Goal: Find specific page/section: Find specific page/section

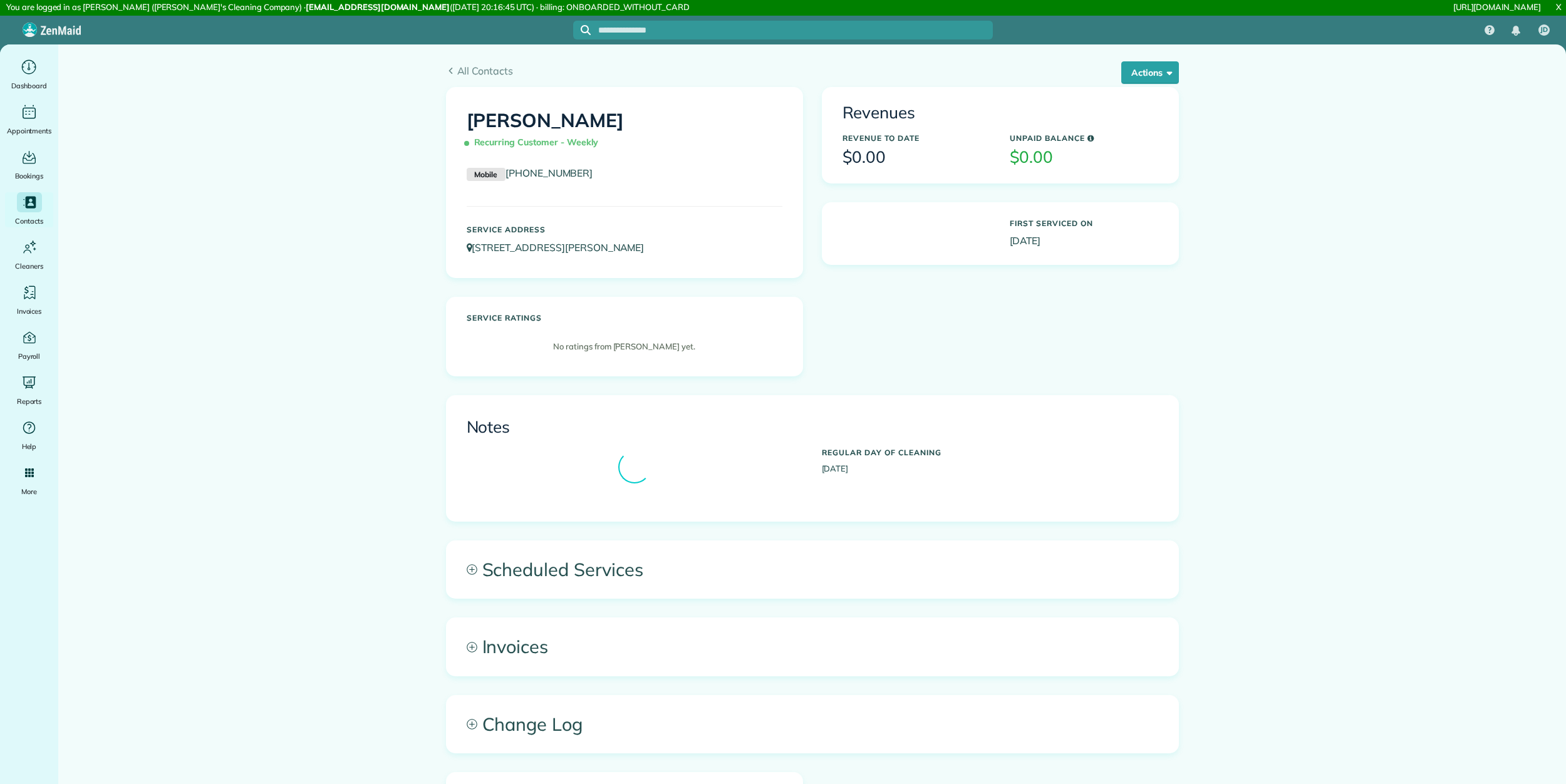
click at [1154, 261] on div "Revenues Revenue to Date $0.00 Unpaid Balance $0.00 First Serviced On 05-09-2023" at bounding box center [1000, 185] width 376 height 198
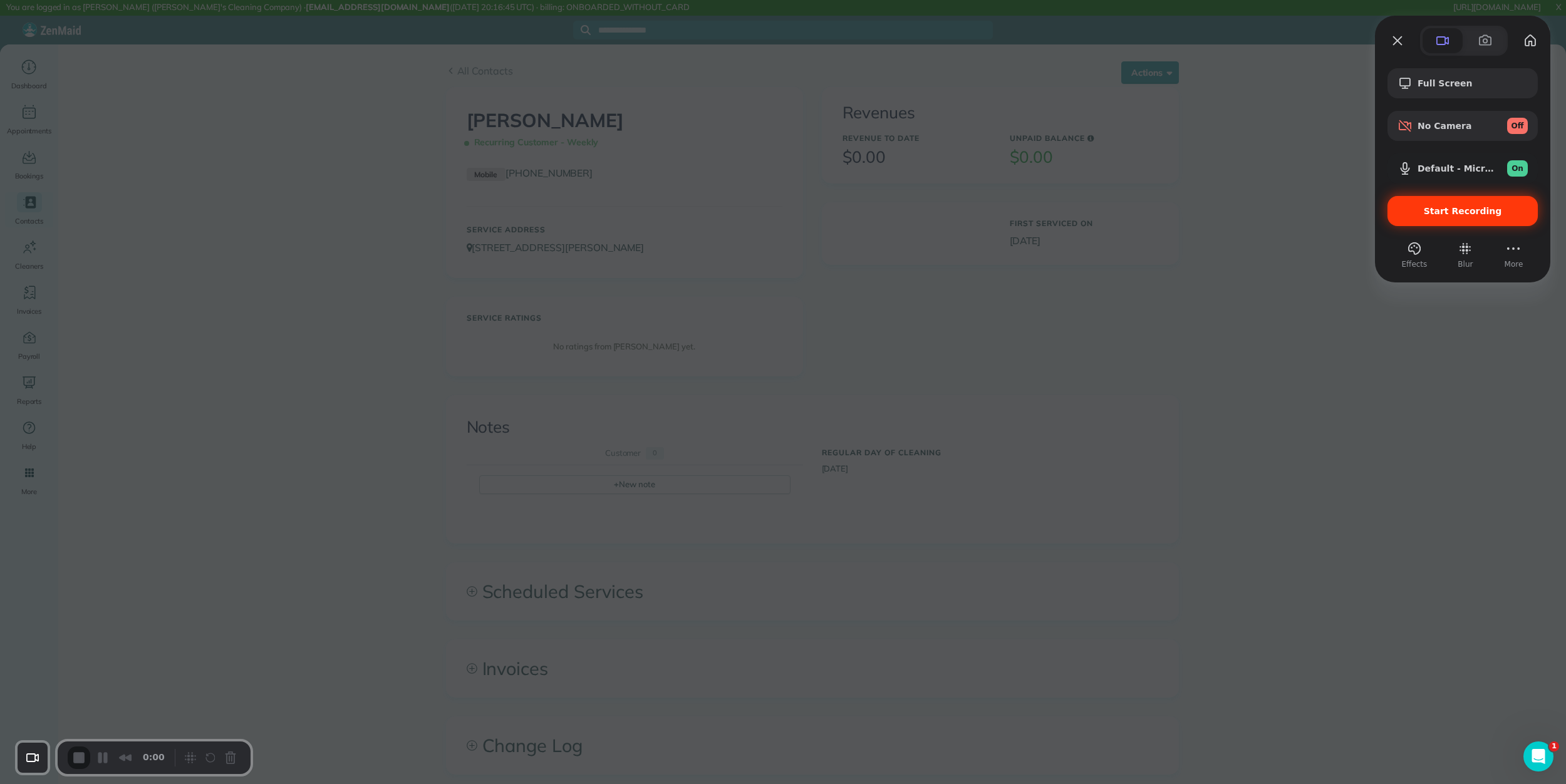
click at [1477, 206] on span "Start Recording" at bounding box center [1463, 211] width 79 height 10
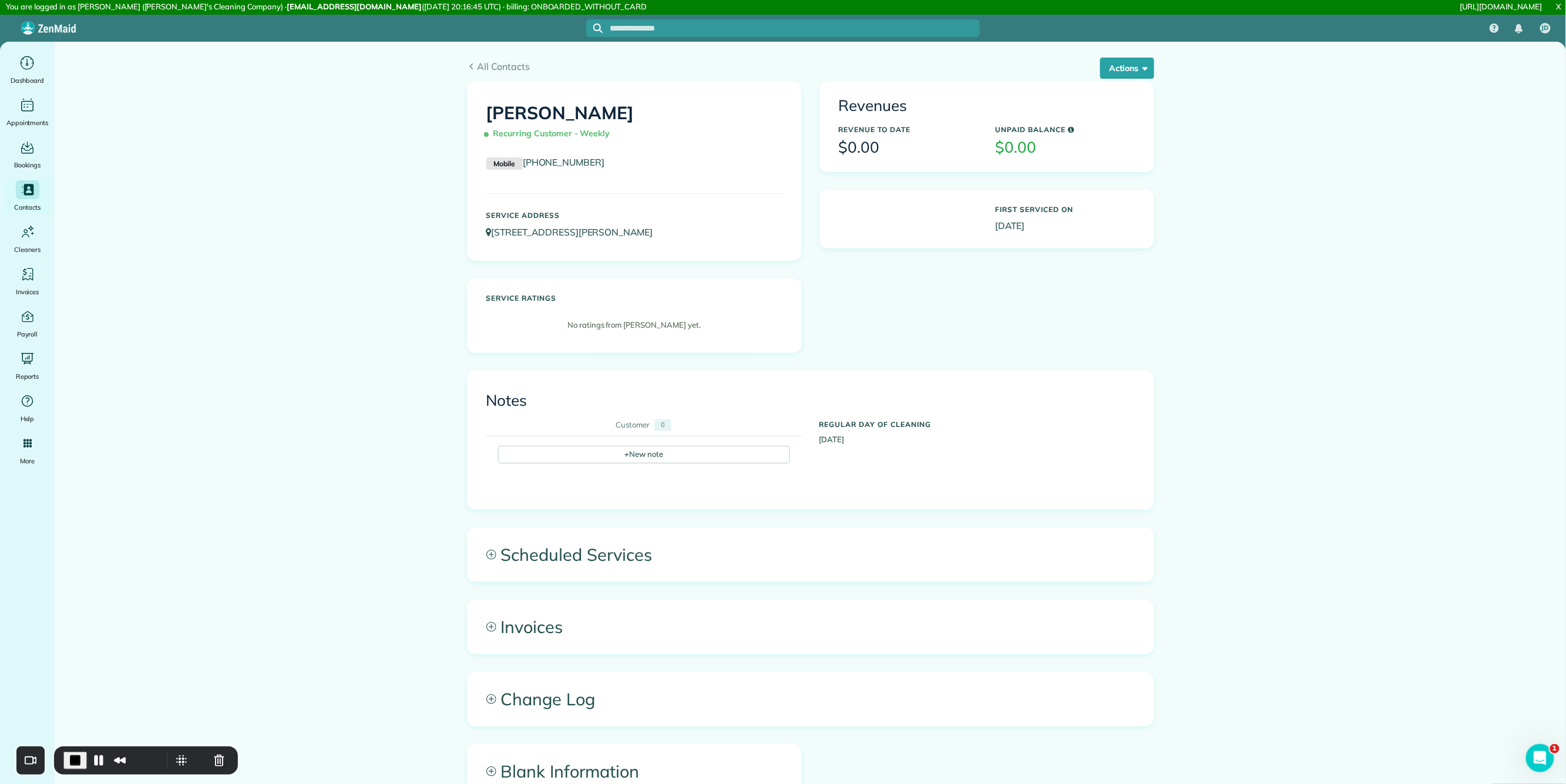
click at [1221, 362] on main "All Contacts Actions Edit Add Appointment Recent Activity Send Email Show Past …" at bounding box center [810, 482] width 1511 height 880
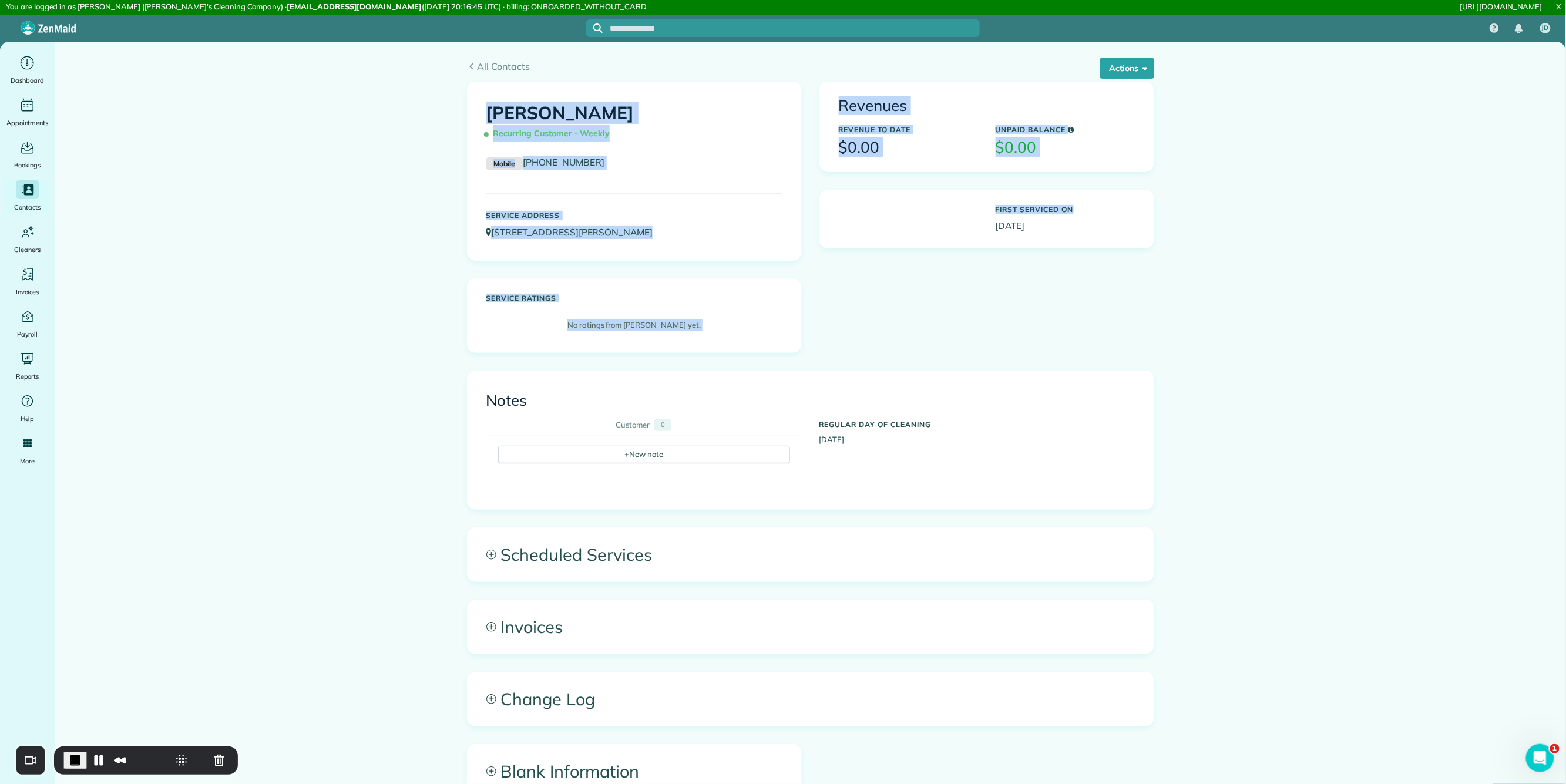
drag, startPoint x: 1558, startPoint y: 74, endPoint x: 1562, endPoint y: 212, distance: 138.1
click at [1467, 209] on main "All Contacts Actions Edit Add Appointment Recent Activity Send Email Show Past …" at bounding box center [810, 482] width 1511 height 880
click at [782, 332] on div "No ratings from Benjamin Alvey yet." at bounding box center [635, 328] width 296 height 30
